Goal: Task Accomplishment & Management: Complete application form

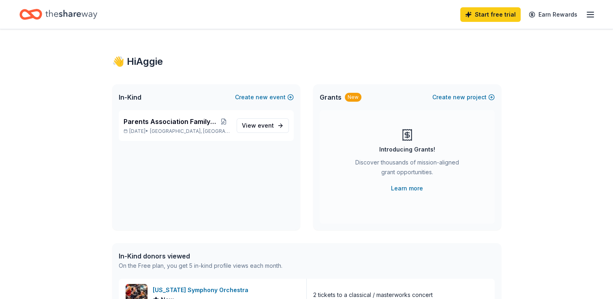
click at [507, 20] on link "Start free trial" at bounding box center [490, 14] width 60 height 15
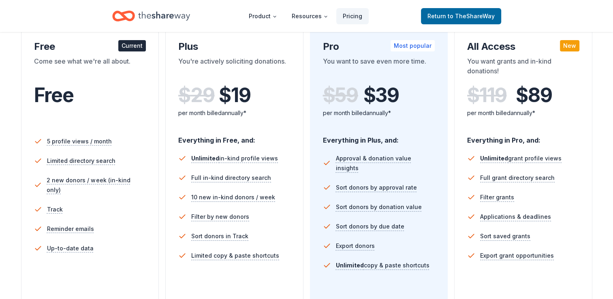
scroll to position [144, 0]
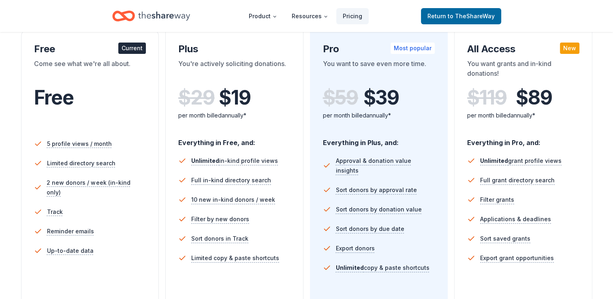
click at [123, 51] on div "Current" at bounding box center [132, 48] width 28 height 11
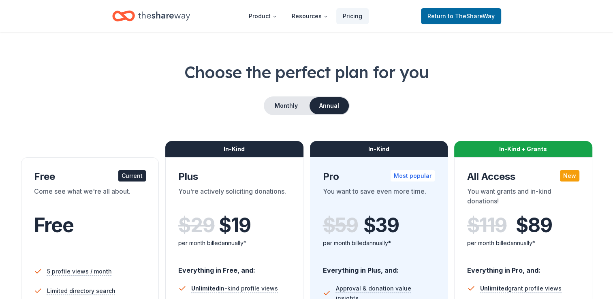
scroll to position [0, 0]
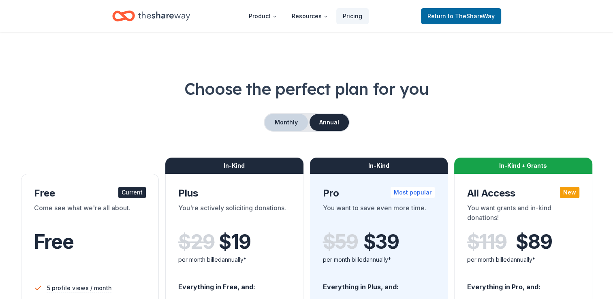
click at [282, 122] on button "Monthly" at bounding box center [286, 122] width 43 height 17
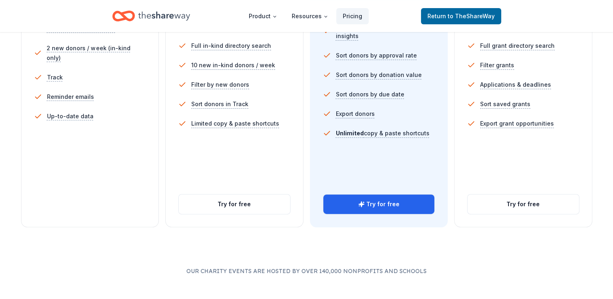
scroll to position [286, 0]
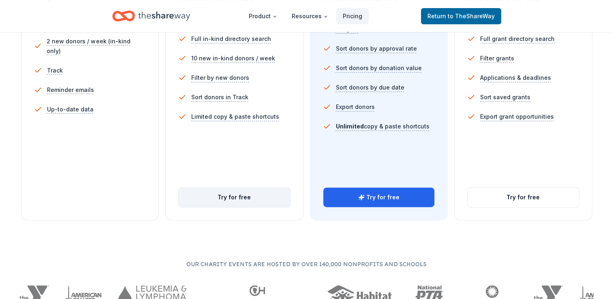
click at [267, 194] on button "Try for free" at bounding box center [234, 197] width 111 height 19
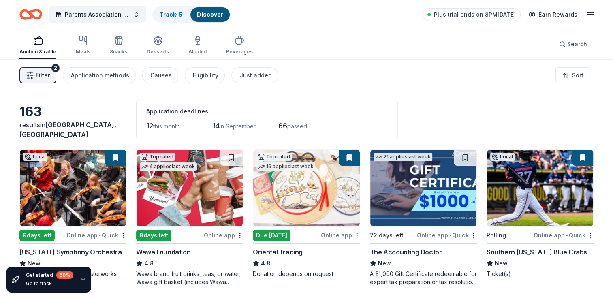
click at [61, 203] on img at bounding box center [73, 188] width 106 height 77
click at [308, 212] on img at bounding box center [306, 188] width 106 height 77
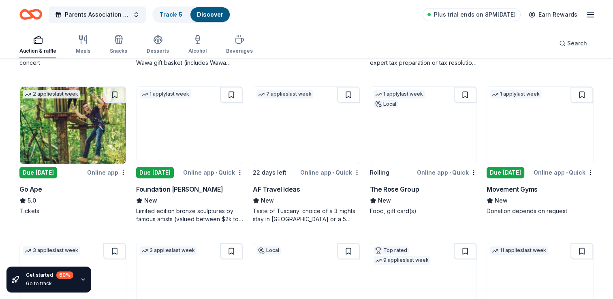
scroll to position [220, 0]
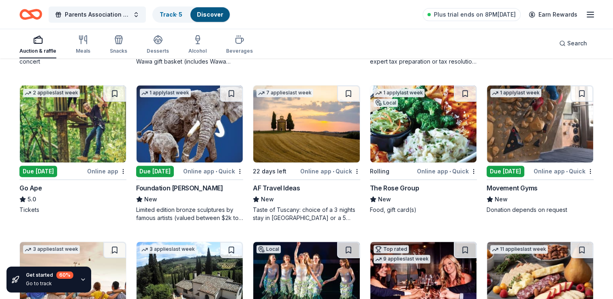
click at [74, 131] on img at bounding box center [73, 124] width 106 height 77
click at [211, 123] on img at bounding box center [190, 124] width 106 height 77
click at [404, 118] on img at bounding box center [423, 124] width 106 height 77
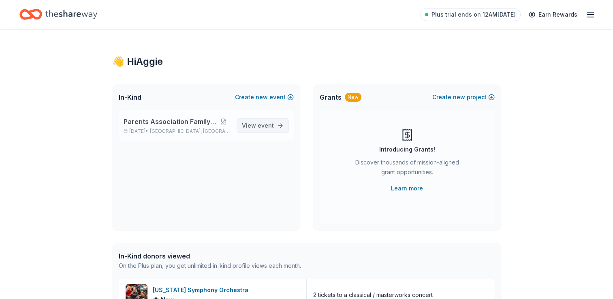
click at [256, 124] on span "View event" at bounding box center [258, 126] width 32 height 10
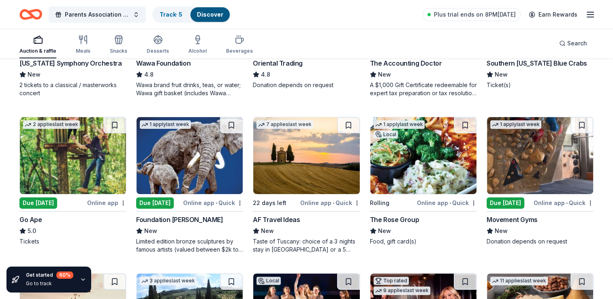
scroll to position [135, 0]
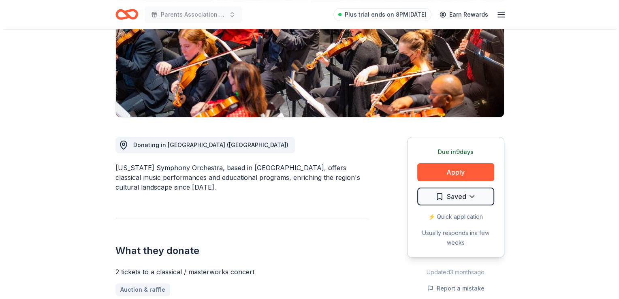
scroll to position [133, 0]
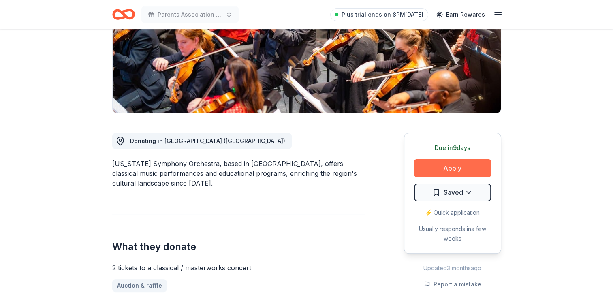
click at [452, 168] on button "Apply" at bounding box center [452, 168] width 77 height 18
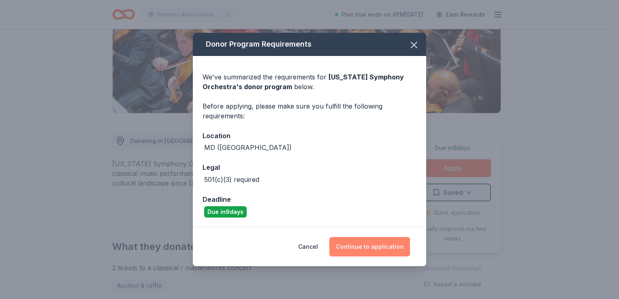
click at [394, 250] on button "Continue to application" at bounding box center [369, 246] width 81 height 19
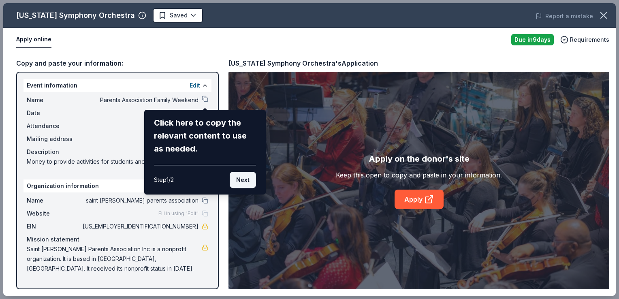
click at [243, 182] on button "Next" at bounding box center [243, 180] width 26 height 16
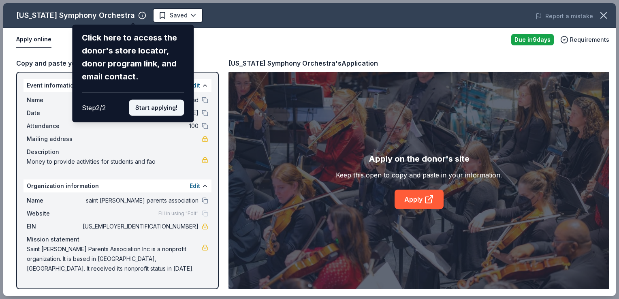
click at [161, 112] on button "Start applying!" at bounding box center [156, 108] width 55 height 16
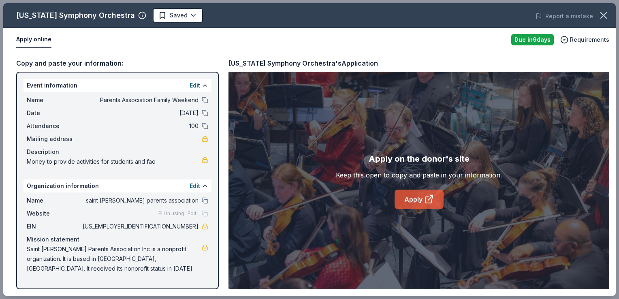
click at [426, 195] on icon at bounding box center [429, 200] width 10 height 10
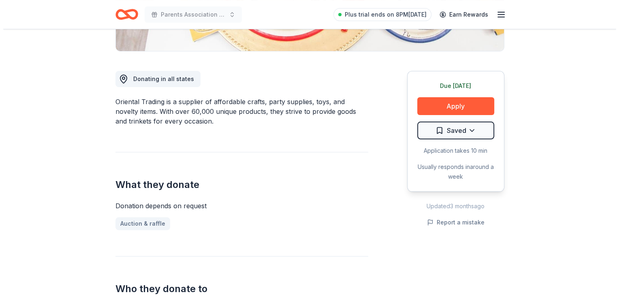
scroll to position [10, 0]
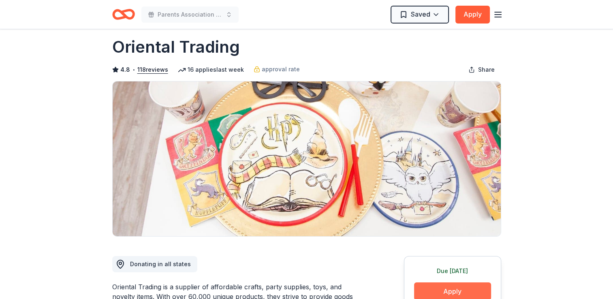
click at [451, 291] on button "Apply" at bounding box center [452, 291] width 77 height 18
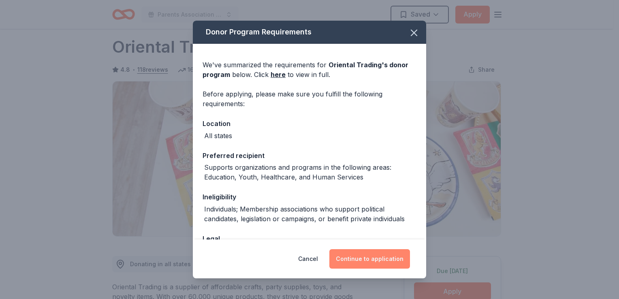
click at [377, 257] on button "Continue to application" at bounding box center [369, 258] width 81 height 19
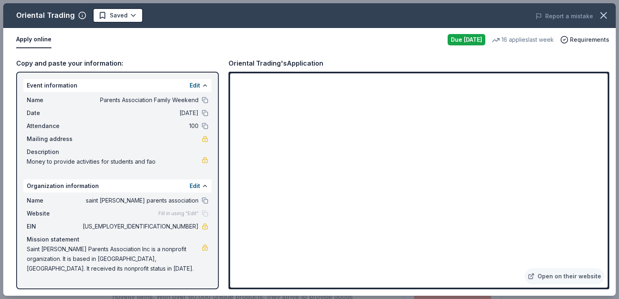
drag, startPoint x: 612, startPoint y: 157, endPoint x: 611, endPoint y: 38, distance: 118.8
click at [611, 38] on div "Oriental Trading Saved Report a mistake Apply online Due tomorrow 16 applies la…" at bounding box center [309, 149] width 613 height 293
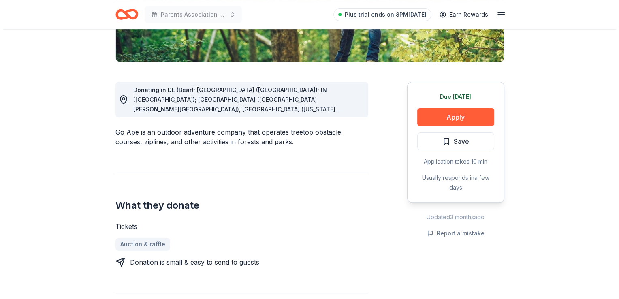
scroll to position [182, 0]
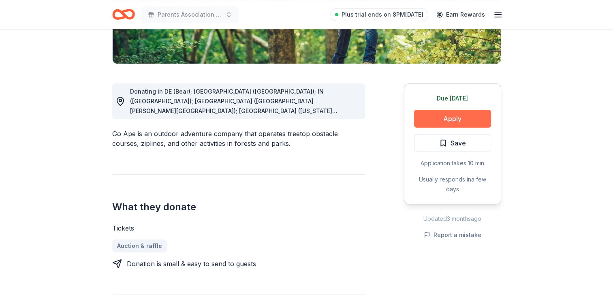
click at [426, 118] on button "Apply" at bounding box center [452, 119] width 77 height 18
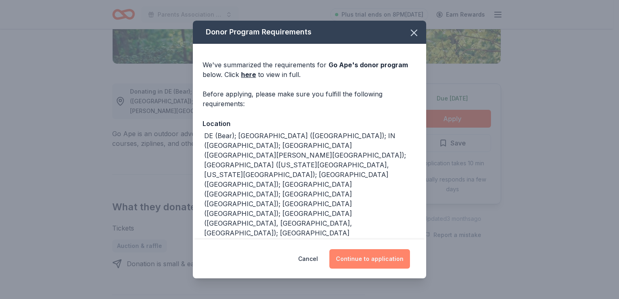
click at [362, 260] on button "Continue to application" at bounding box center [369, 258] width 81 height 19
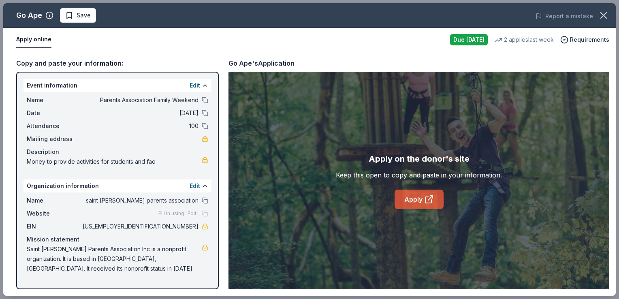
click at [413, 196] on link "Apply" at bounding box center [419, 199] width 49 height 19
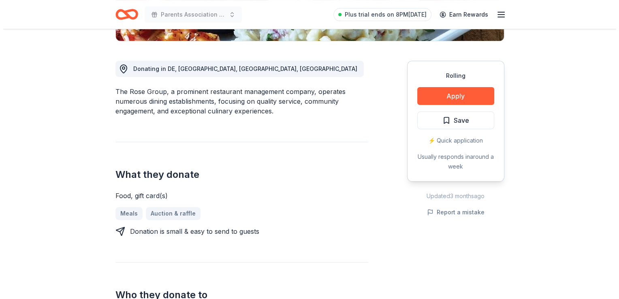
scroll to position [246, 0]
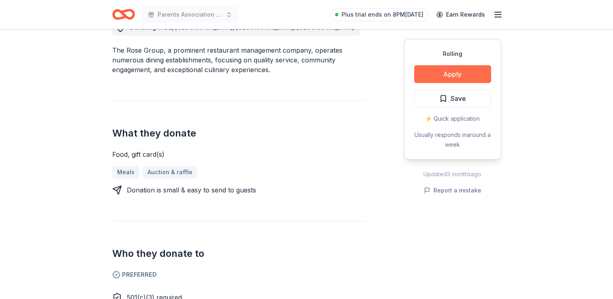
click at [469, 74] on button "Apply" at bounding box center [452, 74] width 77 height 18
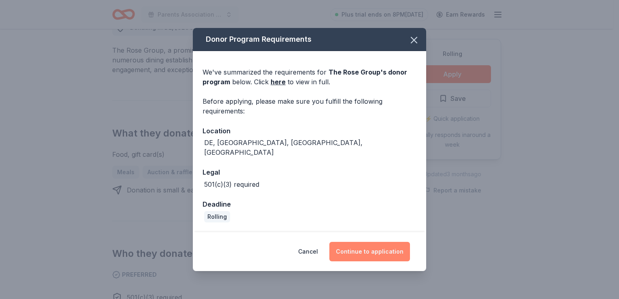
click at [384, 244] on button "Continue to application" at bounding box center [369, 251] width 81 height 19
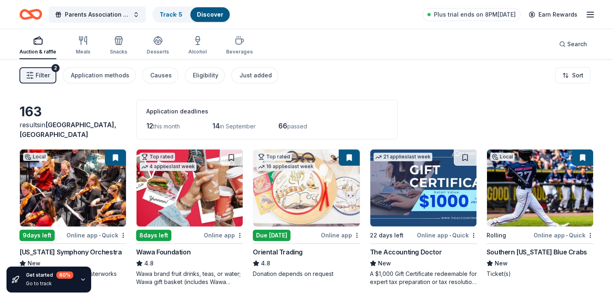
scroll to position [135, 0]
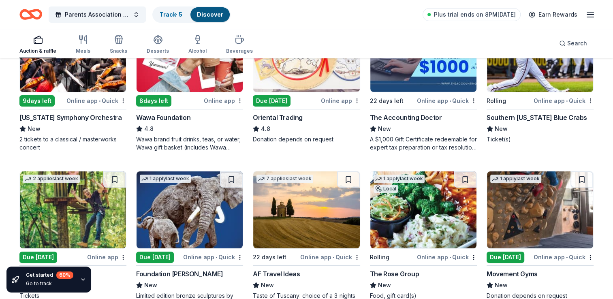
click at [432, 212] on img at bounding box center [423, 209] width 106 height 77
click at [532, 195] on img at bounding box center [540, 209] width 106 height 77
click at [443, 91] on img at bounding box center [423, 53] width 106 height 77
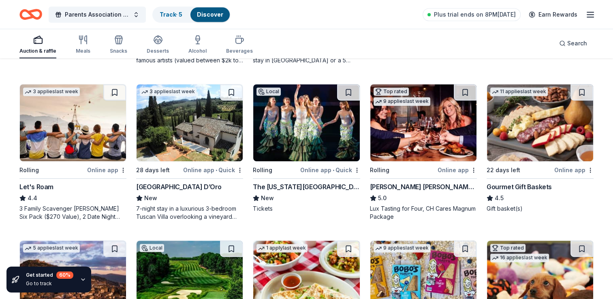
scroll to position [384, 0]
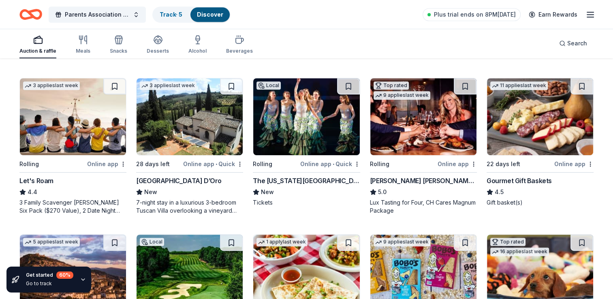
click at [91, 135] on img at bounding box center [73, 116] width 106 height 77
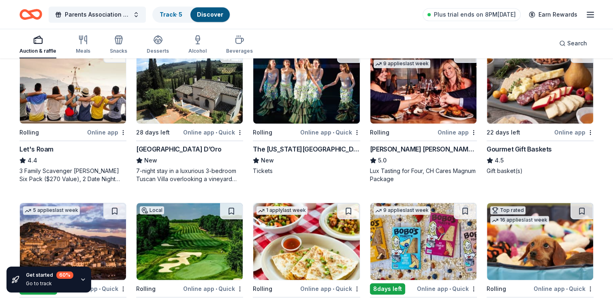
scroll to position [392, 0]
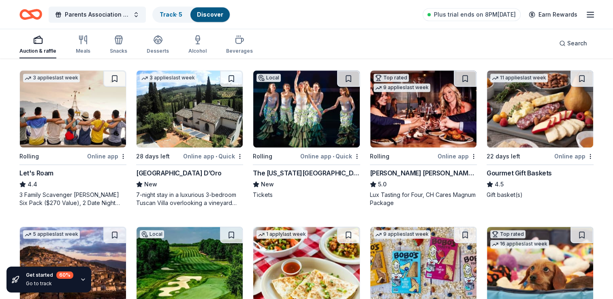
click at [88, 118] on img at bounding box center [73, 109] width 106 height 77
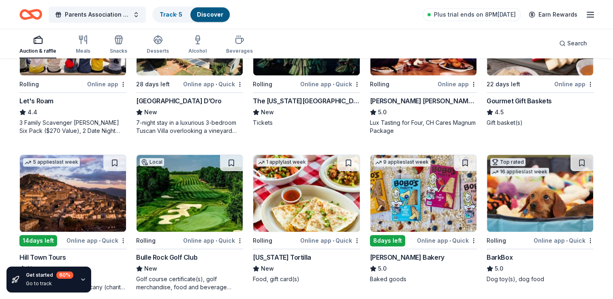
scroll to position [470, 0]
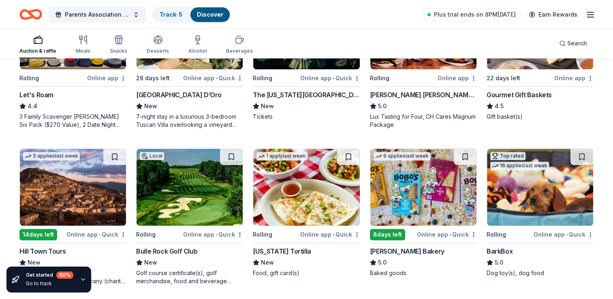
click at [194, 189] on img at bounding box center [190, 187] width 106 height 77
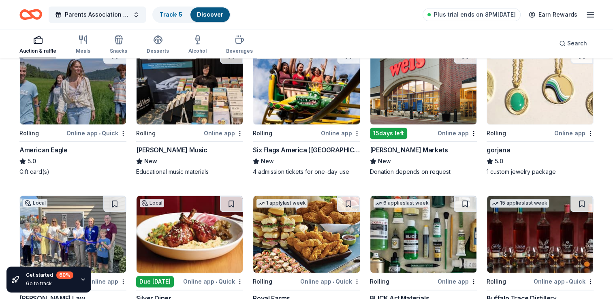
scroll to position [1075, 0]
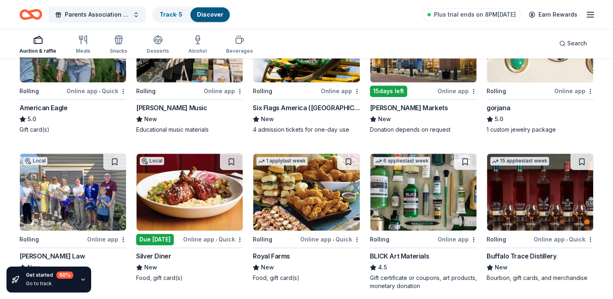
click at [188, 197] on img at bounding box center [190, 192] width 106 height 77
click at [195, 204] on img at bounding box center [190, 192] width 106 height 77
click at [511, 212] on img at bounding box center [540, 192] width 106 height 77
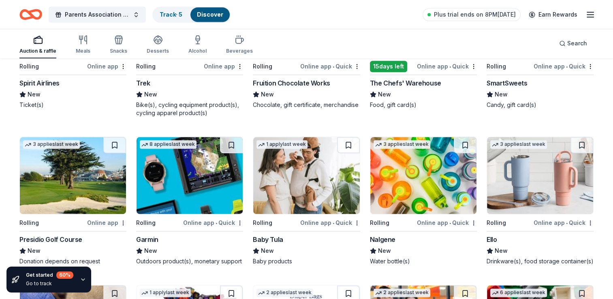
scroll to position [4021, 0]
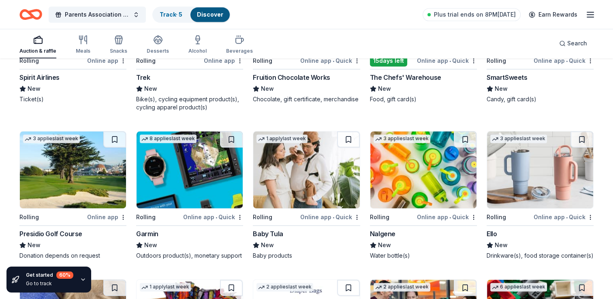
click at [87, 161] on img at bounding box center [73, 169] width 106 height 77
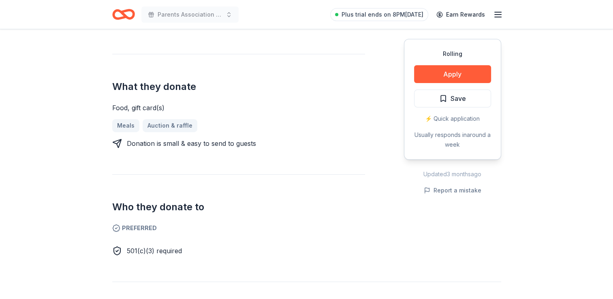
scroll to position [251, 0]
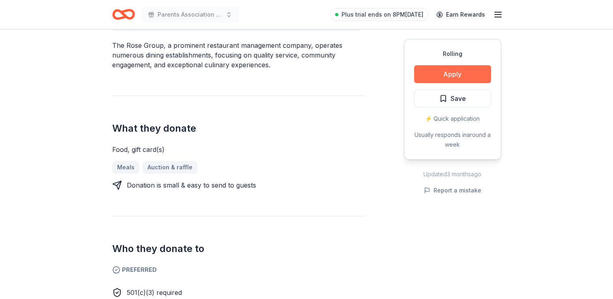
click at [441, 69] on button "Apply" at bounding box center [452, 74] width 77 height 18
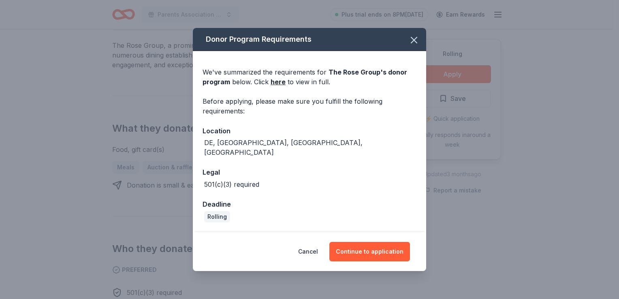
click at [367, 261] on div "Cancel Continue to application" at bounding box center [309, 251] width 233 height 39
click at [367, 250] on button "Continue to application" at bounding box center [369, 251] width 81 height 19
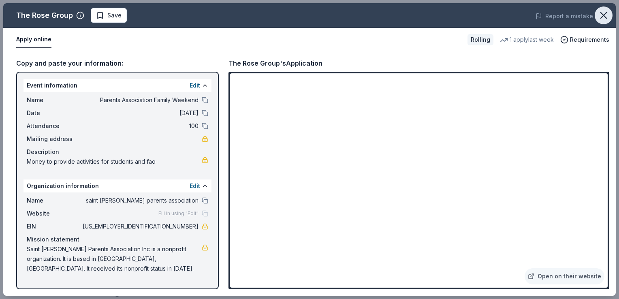
click at [605, 12] on icon "button" at bounding box center [603, 15] width 11 height 11
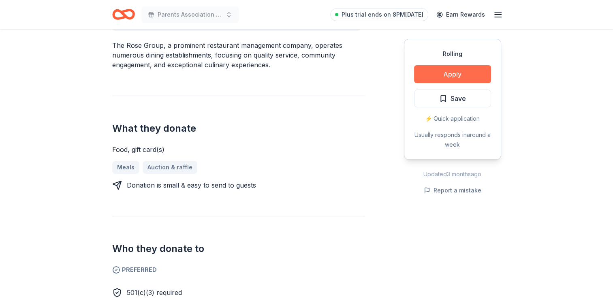
click at [441, 74] on button "Apply" at bounding box center [452, 74] width 77 height 18
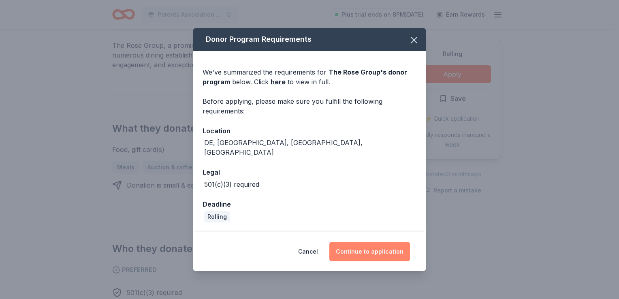
click at [357, 254] on button "Continue to application" at bounding box center [369, 251] width 81 height 19
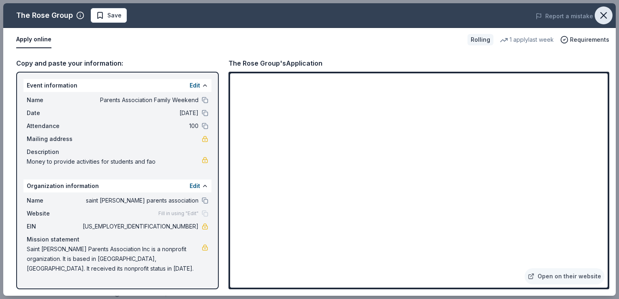
click at [606, 21] on button "button" at bounding box center [604, 15] width 18 height 18
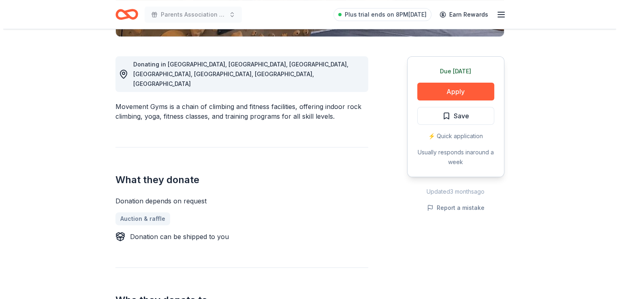
scroll to position [214, 0]
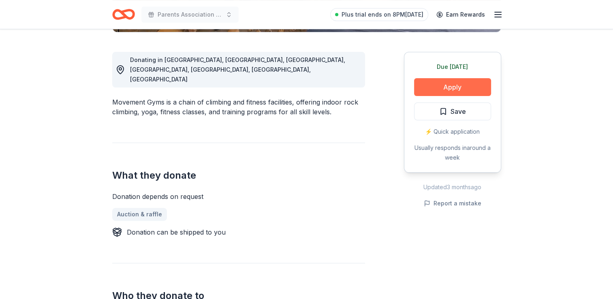
click at [481, 83] on button "Apply" at bounding box center [452, 87] width 77 height 18
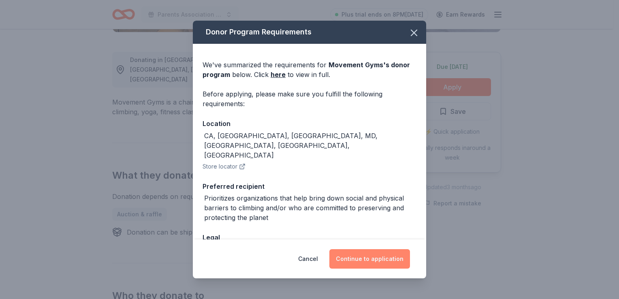
click at [390, 254] on button "Continue to application" at bounding box center [369, 258] width 81 height 19
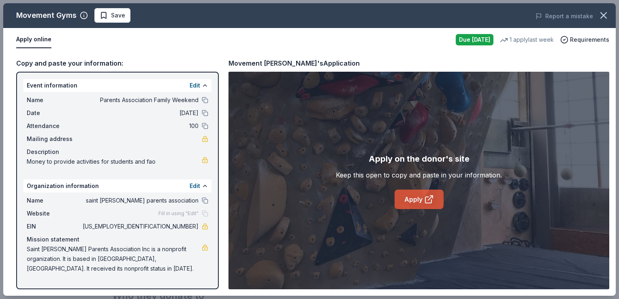
click at [419, 195] on link "Apply" at bounding box center [419, 199] width 49 height 19
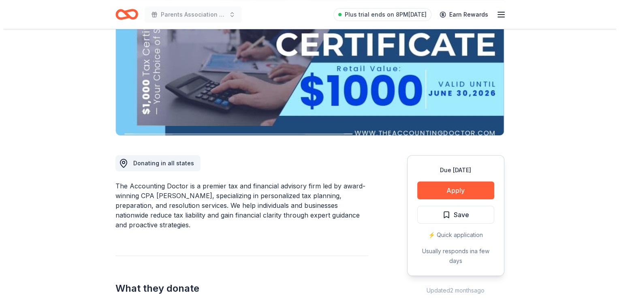
scroll to position [112, 0]
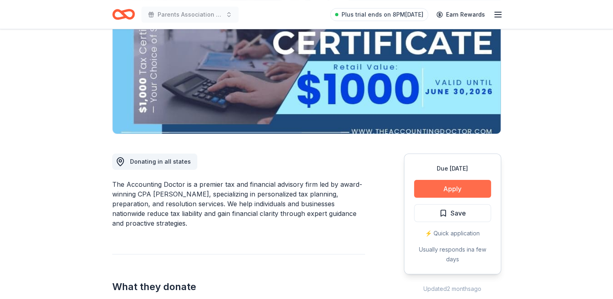
click at [470, 184] on button "Apply" at bounding box center [452, 189] width 77 height 18
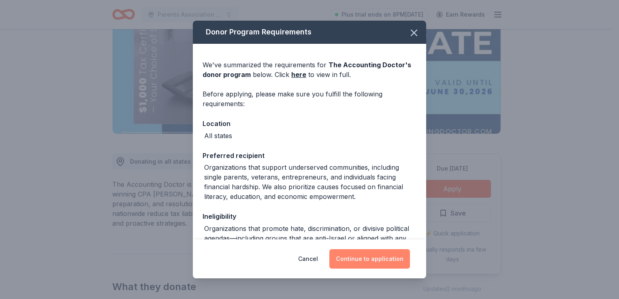
click at [399, 258] on button "Continue to application" at bounding box center [369, 258] width 81 height 19
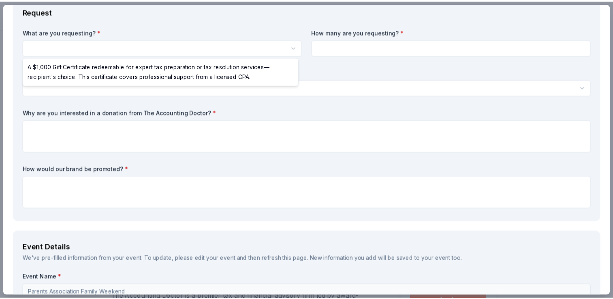
scroll to position [0, 0]
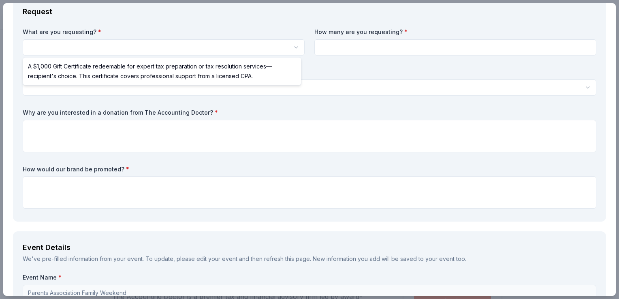
click at [195, 46] on html "Parents Association Family Weekend Save Apply Due in 22 days Share The Accounti…" at bounding box center [309, 149] width 619 height 299
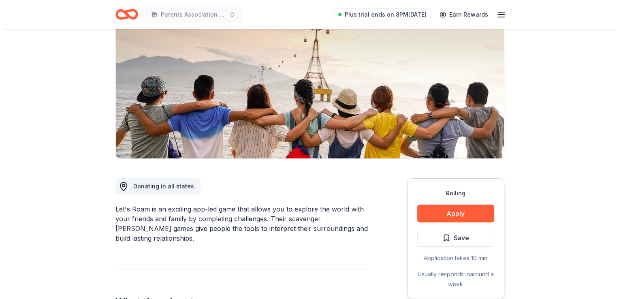
scroll to position [123, 0]
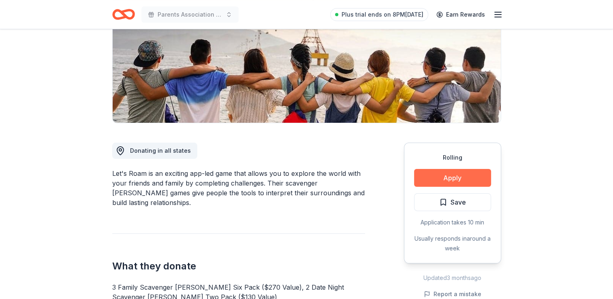
click at [429, 178] on button "Apply" at bounding box center [452, 178] width 77 height 18
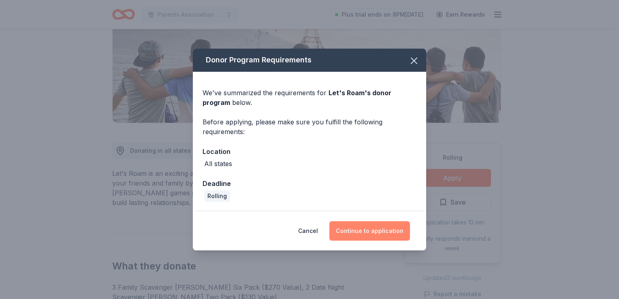
click at [371, 238] on button "Continue to application" at bounding box center [369, 230] width 81 height 19
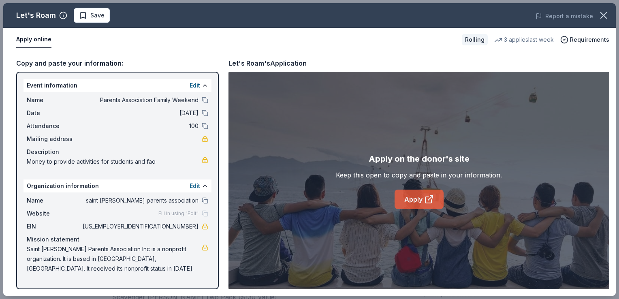
click at [407, 199] on link "Apply" at bounding box center [419, 199] width 49 height 19
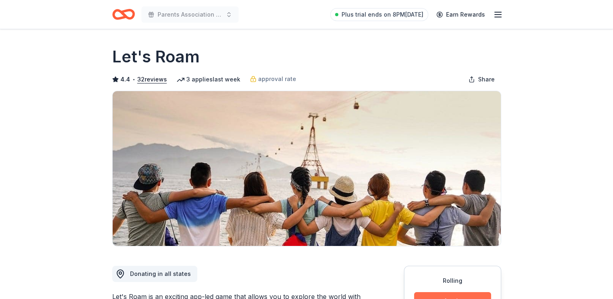
click at [433, 294] on button "Apply" at bounding box center [452, 301] width 77 height 18
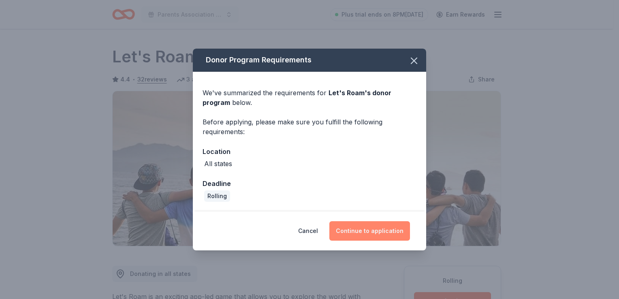
click at [368, 229] on button "Continue to application" at bounding box center [369, 230] width 81 height 19
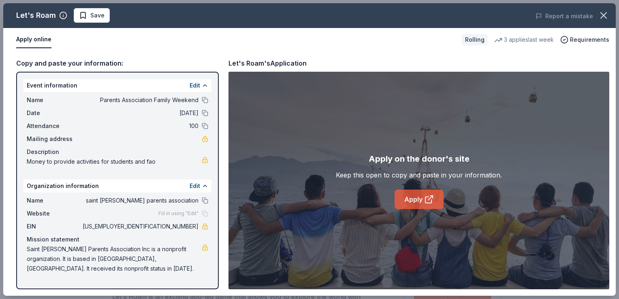
click at [419, 205] on link "Apply" at bounding box center [419, 199] width 49 height 19
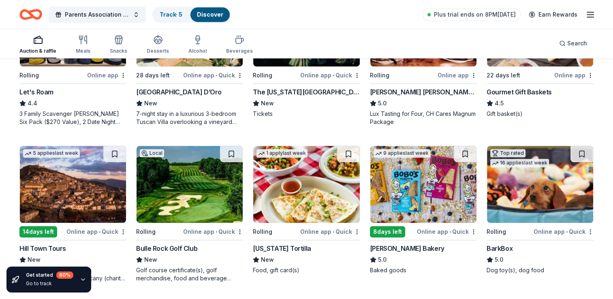
scroll to position [474, 0]
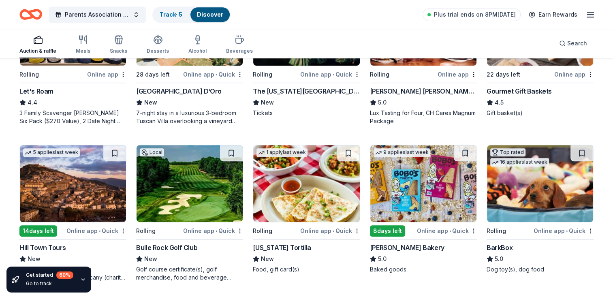
click at [606, 206] on div "163 results in Hagerstown, MD Application deadlines 12 this month 14 in Septemb…" at bounding box center [306, 118] width 613 height 1066
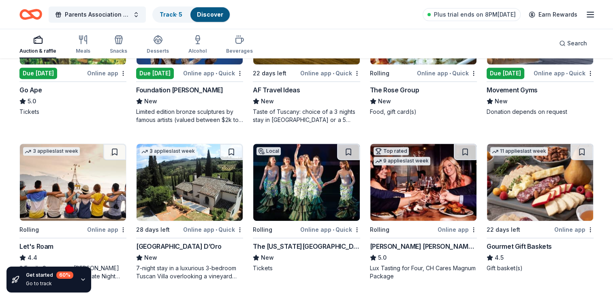
scroll to position [321, 0]
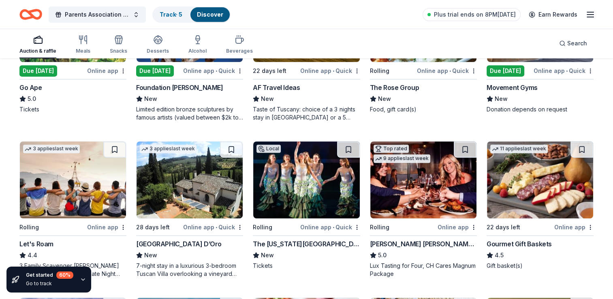
click at [72, 176] on img at bounding box center [73, 179] width 106 height 77
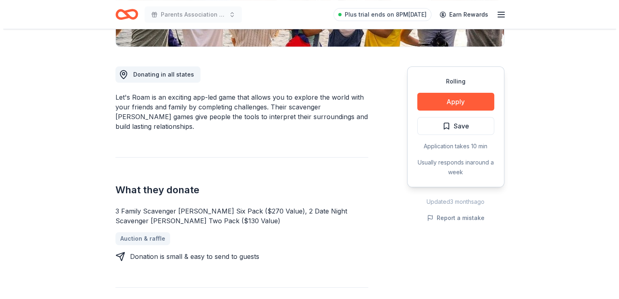
scroll to position [198, 0]
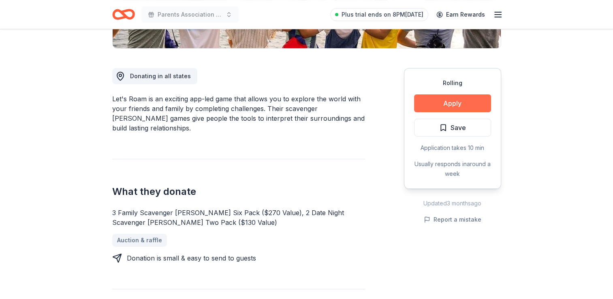
click at [420, 107] on button "Apply" at bounding box center [452, 103] width 77 height 18
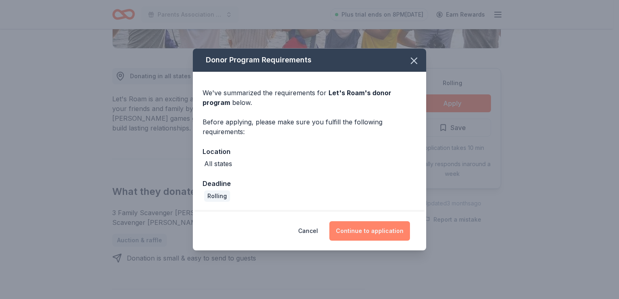
click at [356, 227] on button "Continue to application" at bounding box center [369, 230] width 81 height 19
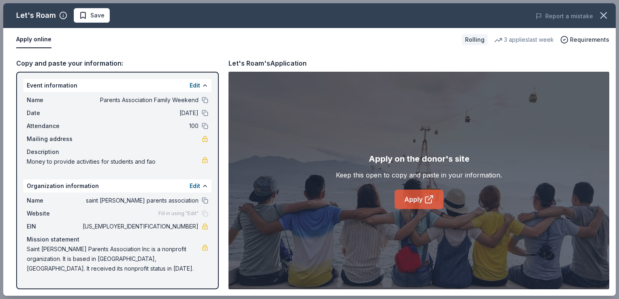
click at [411, 199] on link "Apply" at bounding box center [419, 199] width 49 height 19
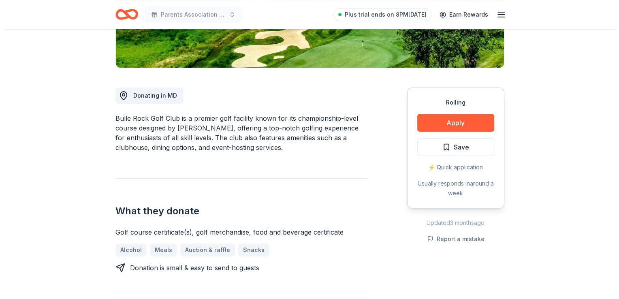
scroll to position [167, 0]
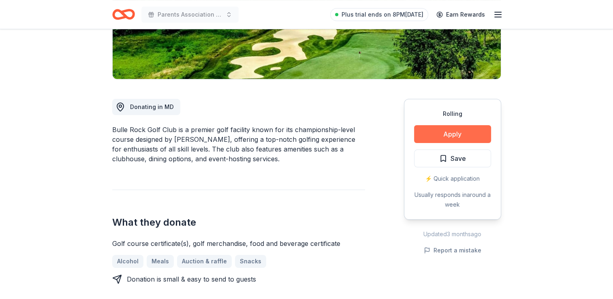
click at [443, 135] on button "Apply" at bounding box center [452, 134] width 77 height 18
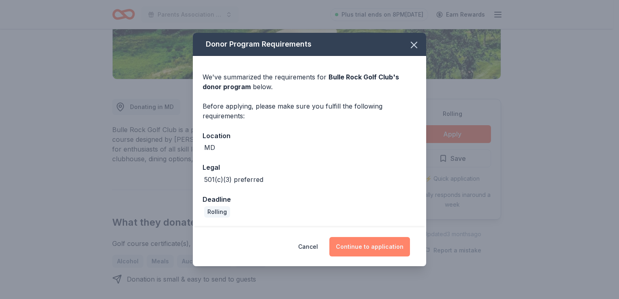
click at [357, 244] on button "Continue to application" at bounding box center [369, 246] width 81 height 19
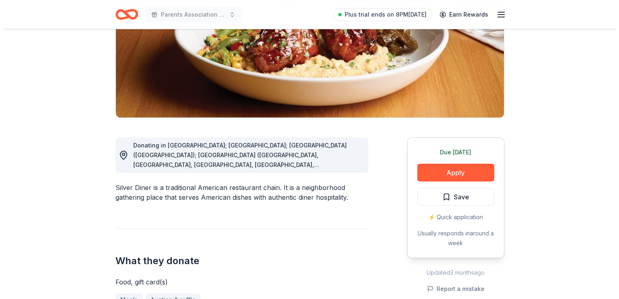
scroll to position [127, 0]
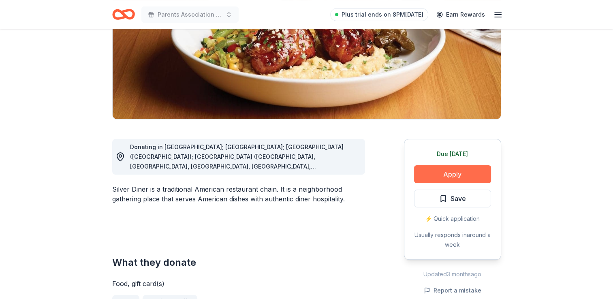
click at [449, 179] on button "Apply" at bounding box center [452, 174] width 77 height 18
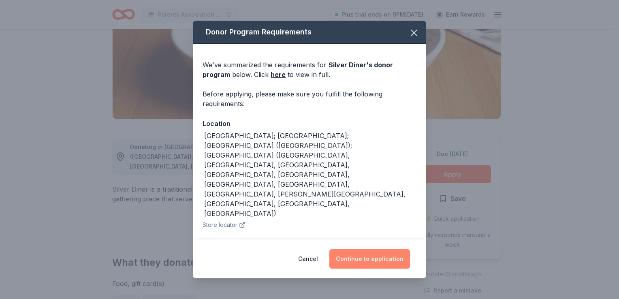
click at [365, 262] on button "Continue to application" at bounding box center [369, 258] width 81 height 19
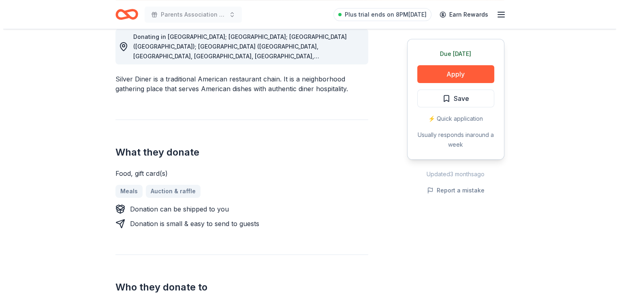
scroll to position [276, 0]
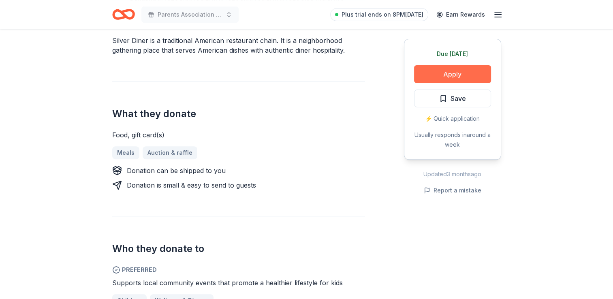
click at [449, 72] on button "Apply" at bounding box center [452, 74] width 77 height 18
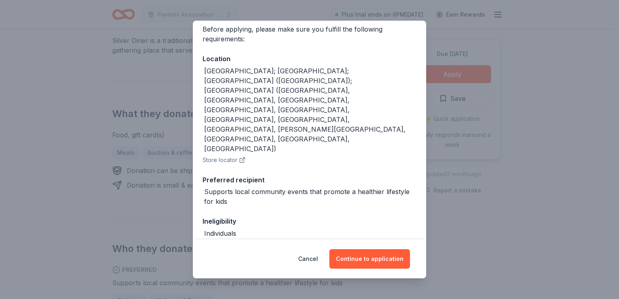
scroll to position [79, 0]
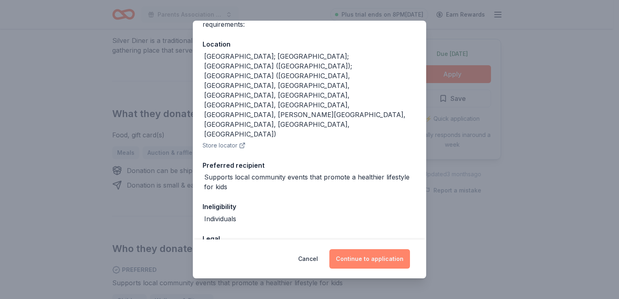
drag, startPoint x: 368, startPoint y: 257, endPoint x: 363, endPoint y: 255, distance: 5.1
click at [363, 255] on button "Continue to application" at bounding box center [369, 258] width 81 height 19
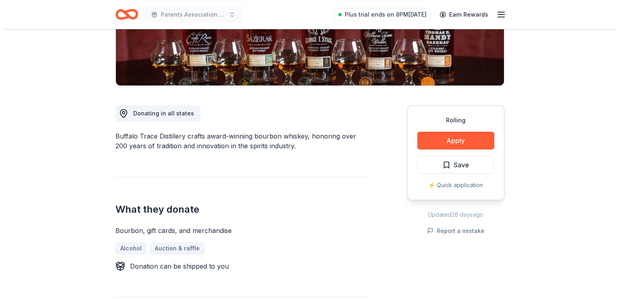
scroll to position [159, 0]
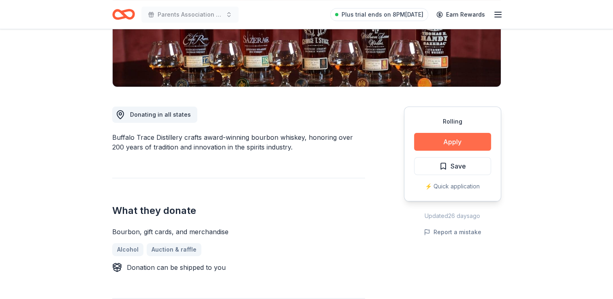
click at [438, 139] on button "Apply" at bounding box center [452, 142] width 77 height 18
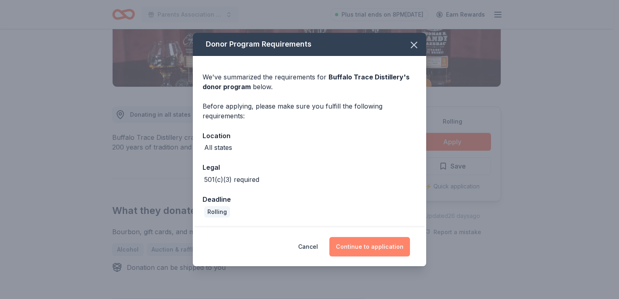
click at [366, 253] on button "Continue to application" at bounding box center [369, 246] width 81 height 19
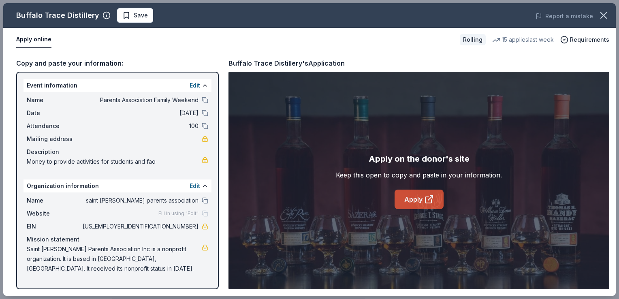
click at [408, 203] on link "Apply" at bounding box center [419, 199] width 49 height 19
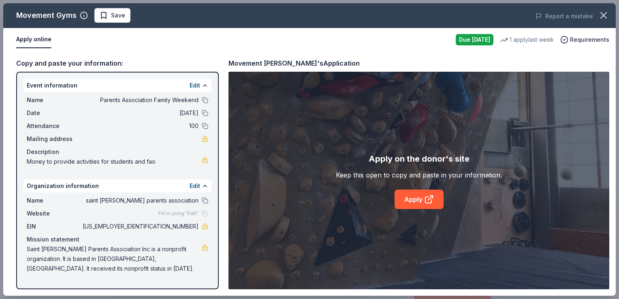
scroll to position [214, 0]
